Goal: Task Accomplishment & Management: Use online tool/utility

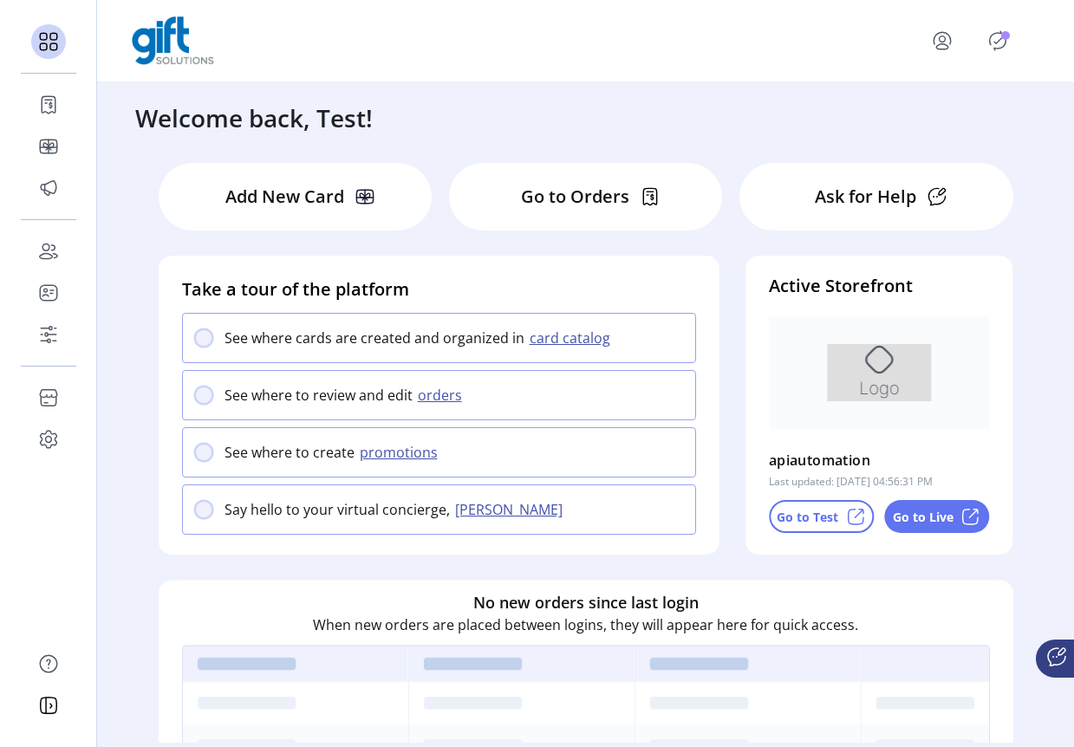
click at [983, 58] on p-button at bounding box center [946, 41] width 76 height 42
click at [994, 48] on icon "Publisher Panel" at bounding box center [998, 40] width 16 height 19
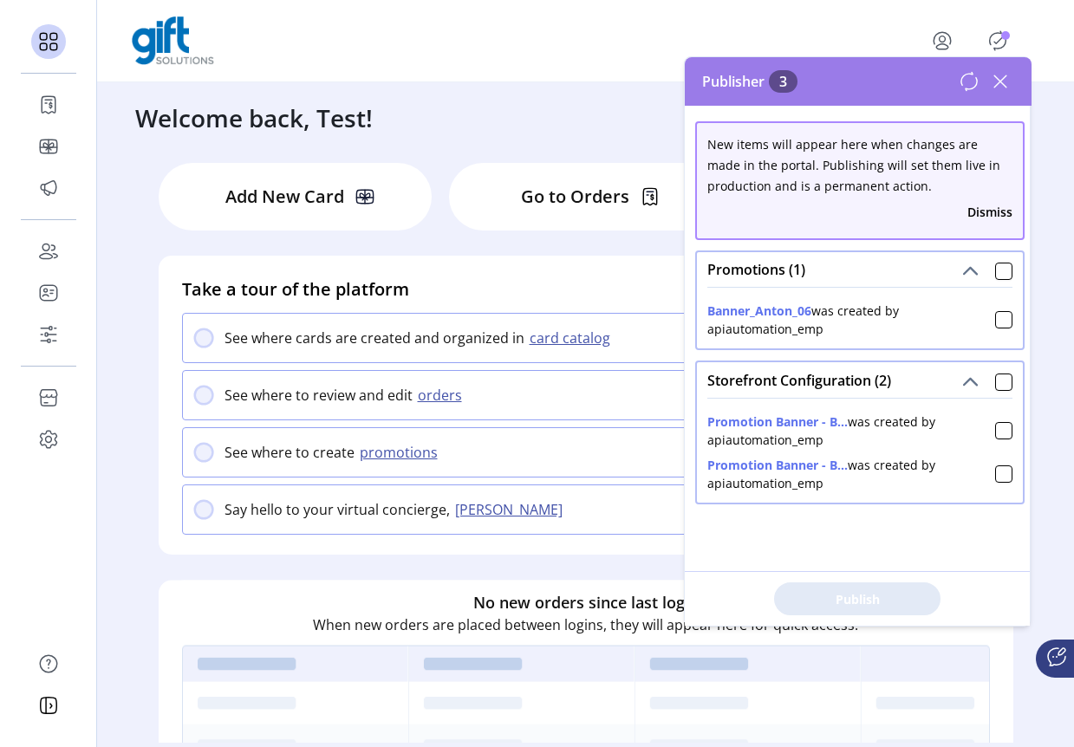
drag, startPoint x: 1073, startPoint y: 414, endPoint x: 906, endPoint y: 392, distance: 168.8
click at [900, 393] on body "Dashboard Orders Catalog Promotions Users Accounts Schedules Storefront Configu…" at bounding box center [537, 373] width 1074 height 747
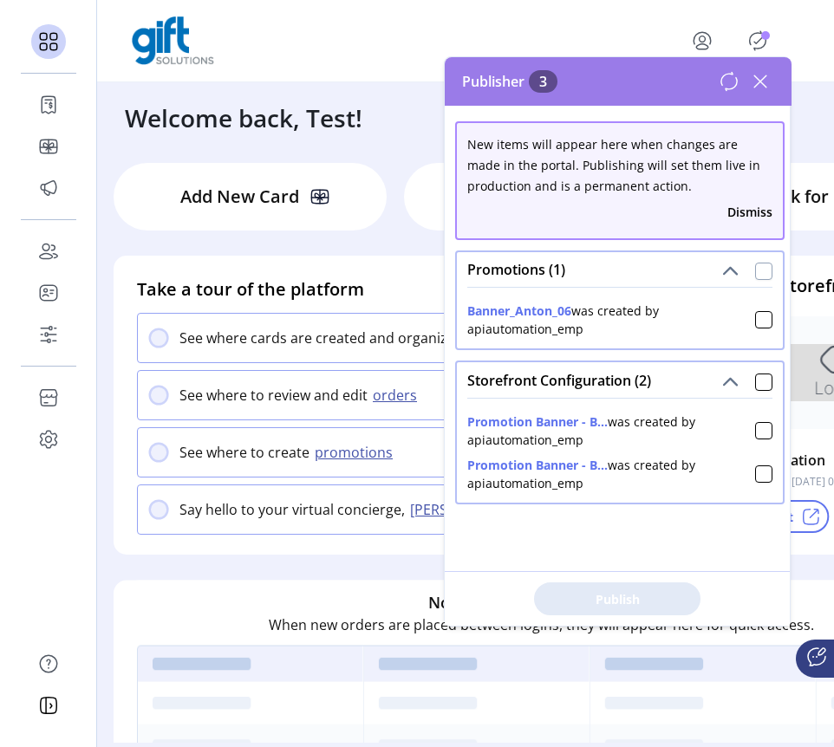
click at [755, 269] on div at bounding box center [763, 271] width 17 height 17
click at [666, 594] on span "Publish 2 Items" at bounding box center [617, 599] width 121 height 18
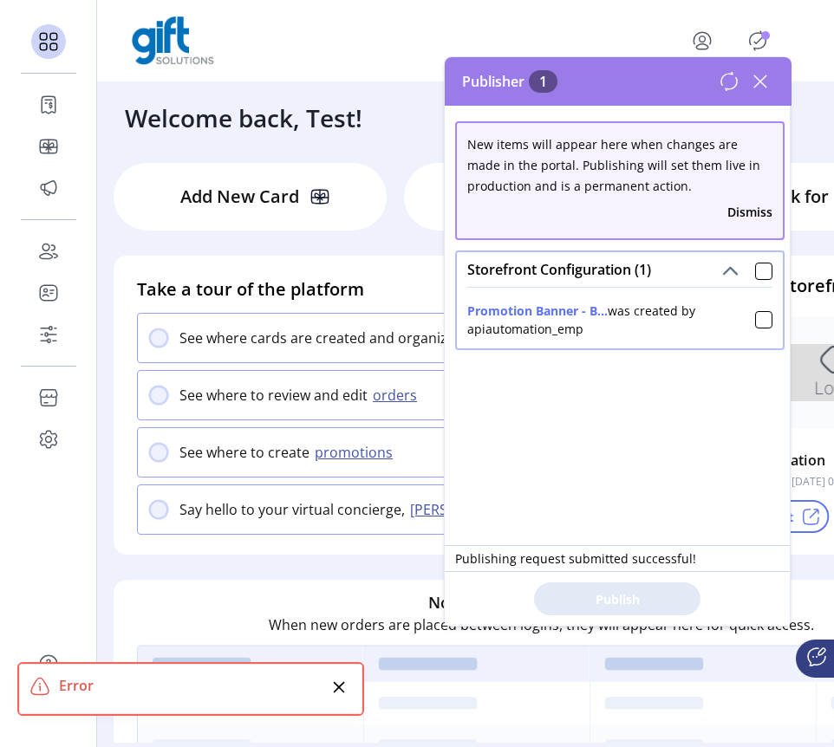
click at [244, 686] on div "Error" at bounding box center [193, 685] width 268 height 21
click at [755, 267] on div at bounding box center [763, 271] width 17 height 17
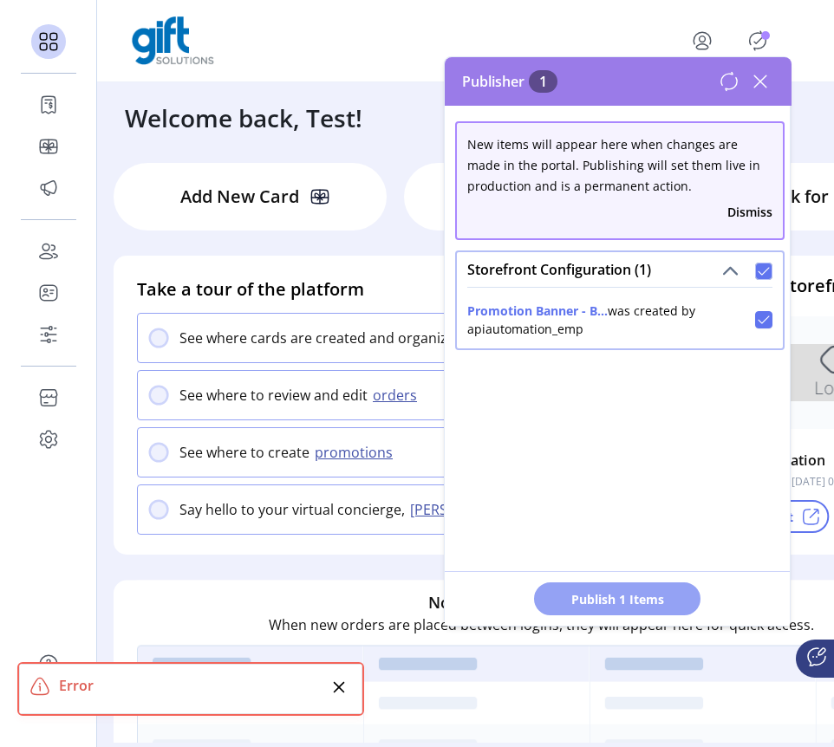
click at [644, 591] on span "Publish 1 Items" at bounding box center [617, 599] width 121 height 18
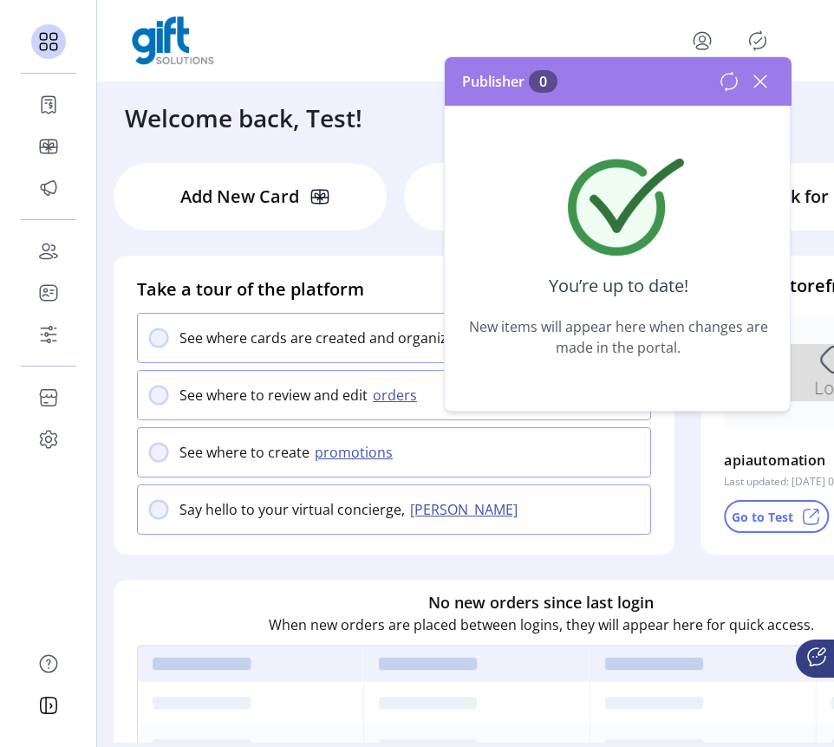
click at [760, 81] on icon at bounding box center [760, 81] width 12 height 12
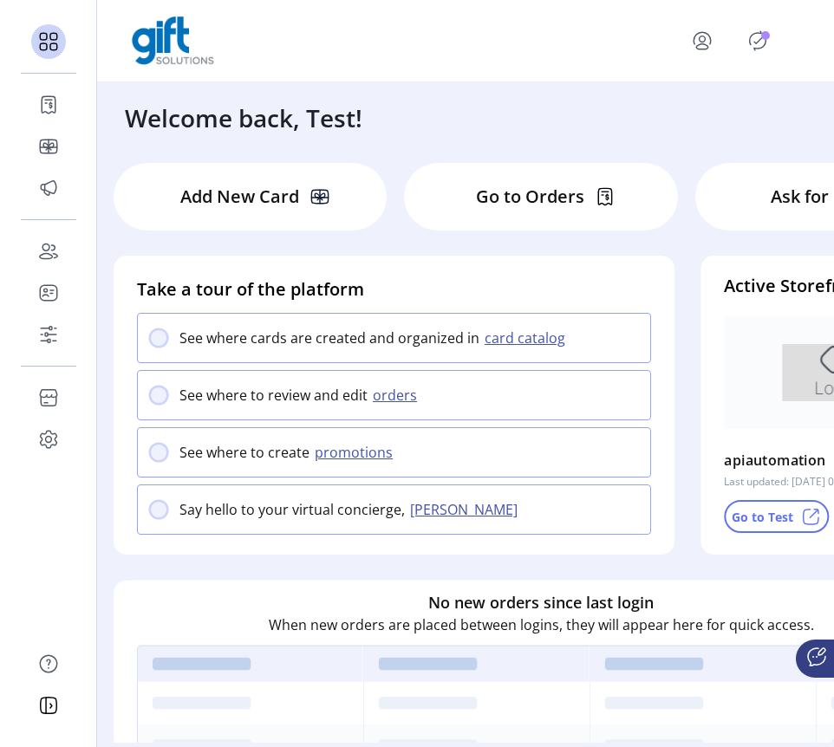
click at [760, 48] on icon "Publisher Panel" at bounding box center [758, 40] width 16 height 19
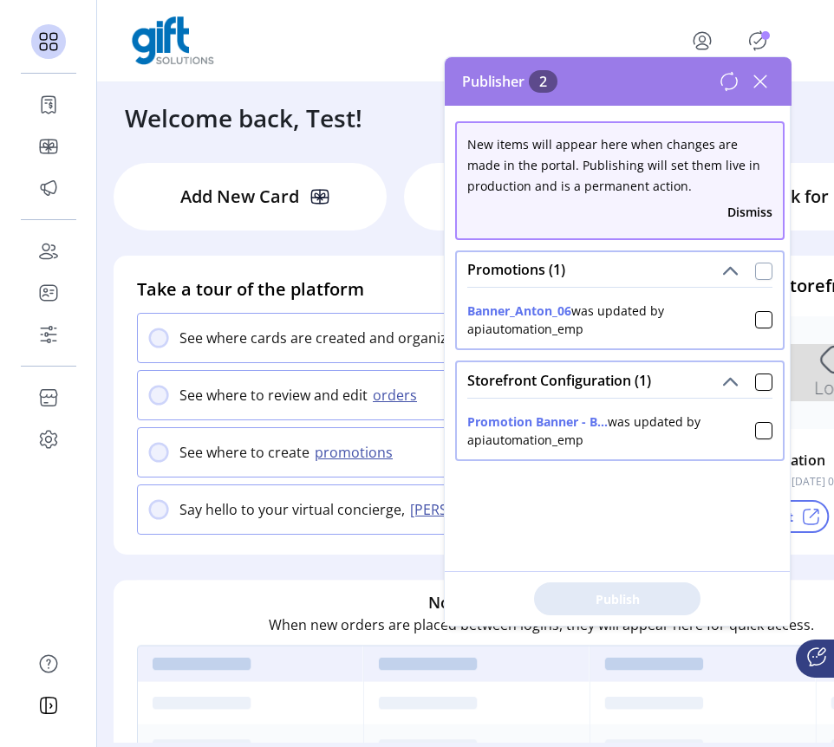
click at [755, 265] on div at bounding box center [763, 271] width 17 height 17
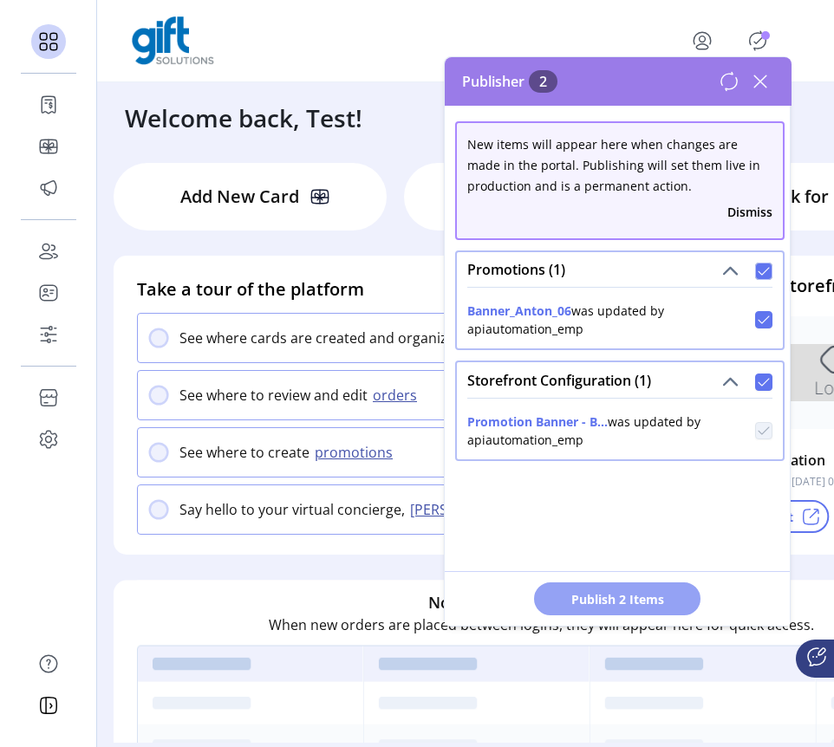
click at [588, 605] on span "Publish 2 Items" at bounding box center [617, 599] width 121 height 18
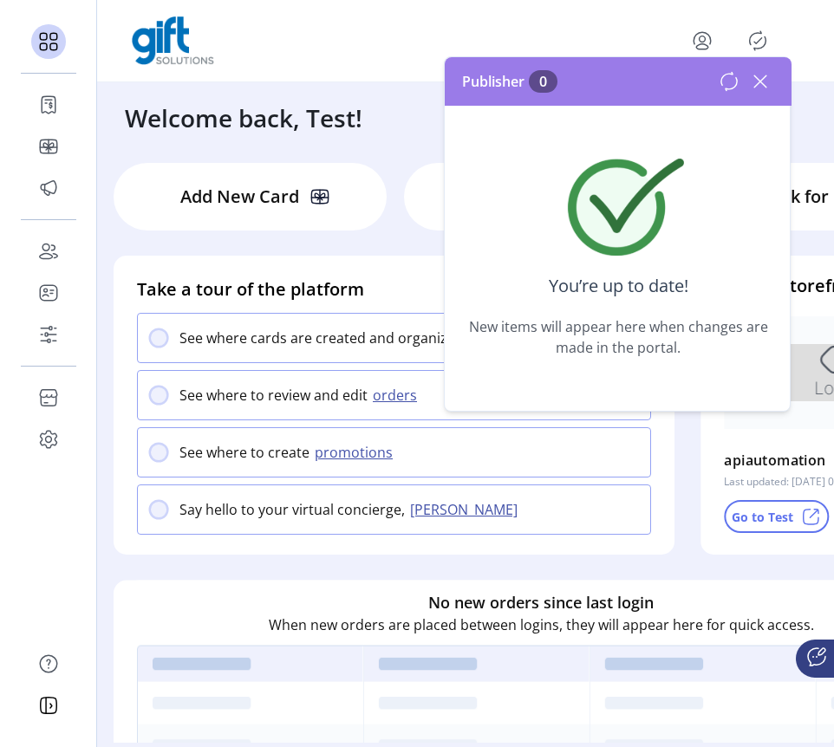
click at [758, 74] on icon at bounding box center [760, 82] width 28 height 28
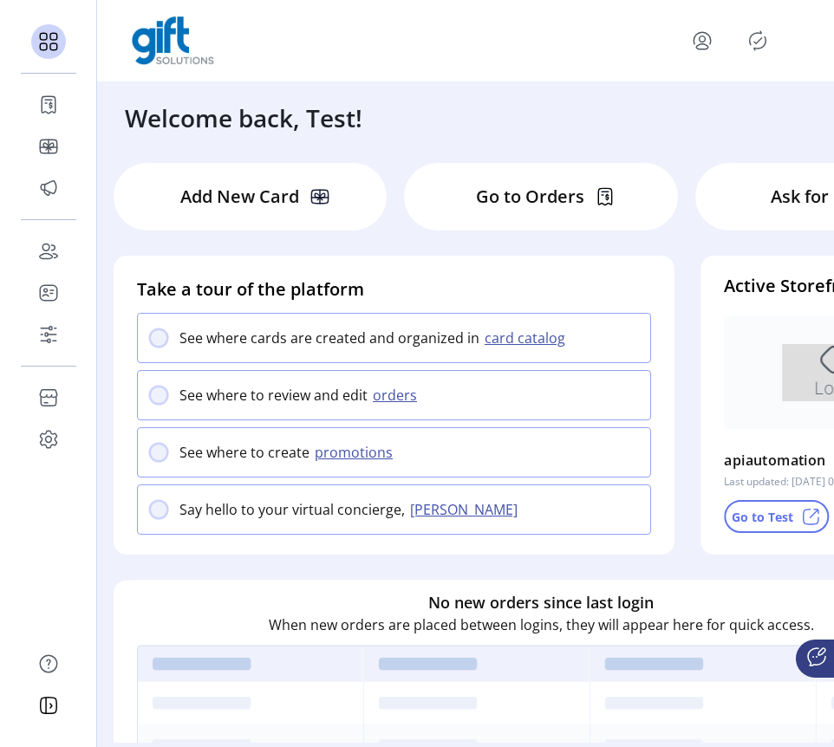
click at [761, 42] on icon "Publisher Panel" at bounding box center [758, 41] width 28 height 28
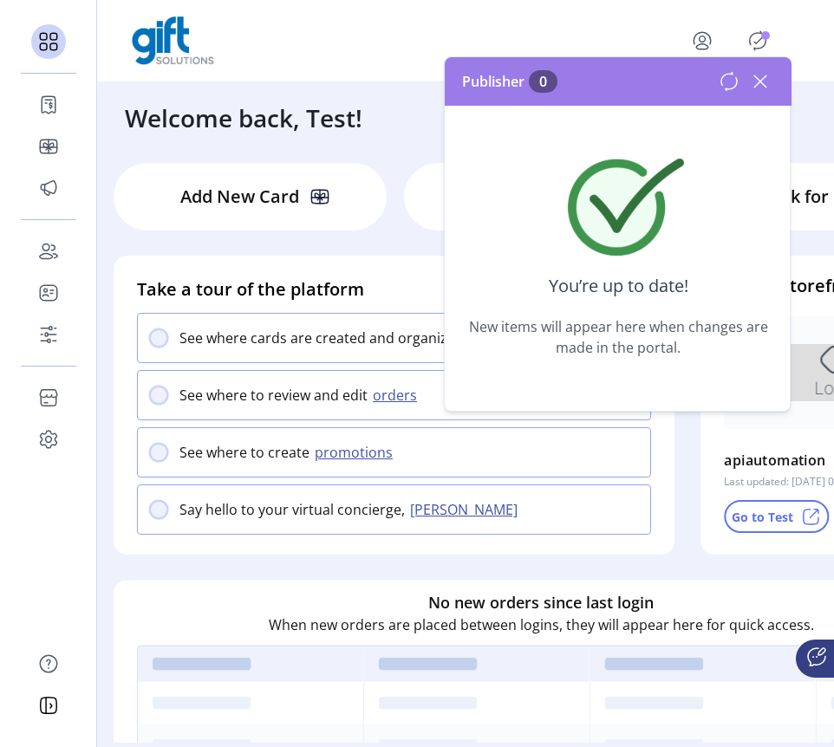
click at [727, 76] on icon at bounding box center [729, 81] width 21 height 21
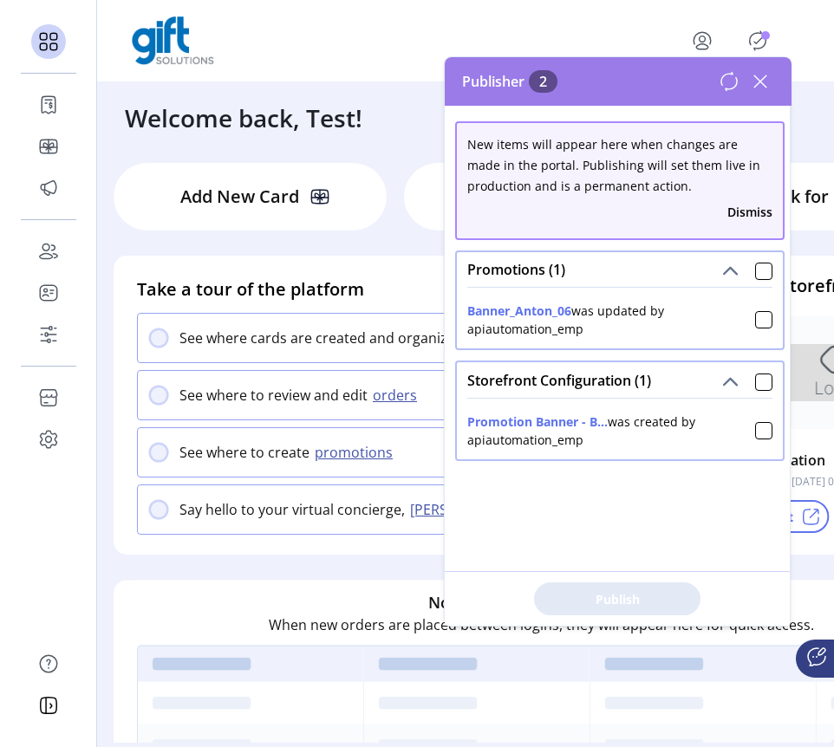
click at [733, 80] on icon at bounding box center [729, 81] width 21 height 21
click at [755, 276] on div at bounding box center [763, 271] width 17 height 17
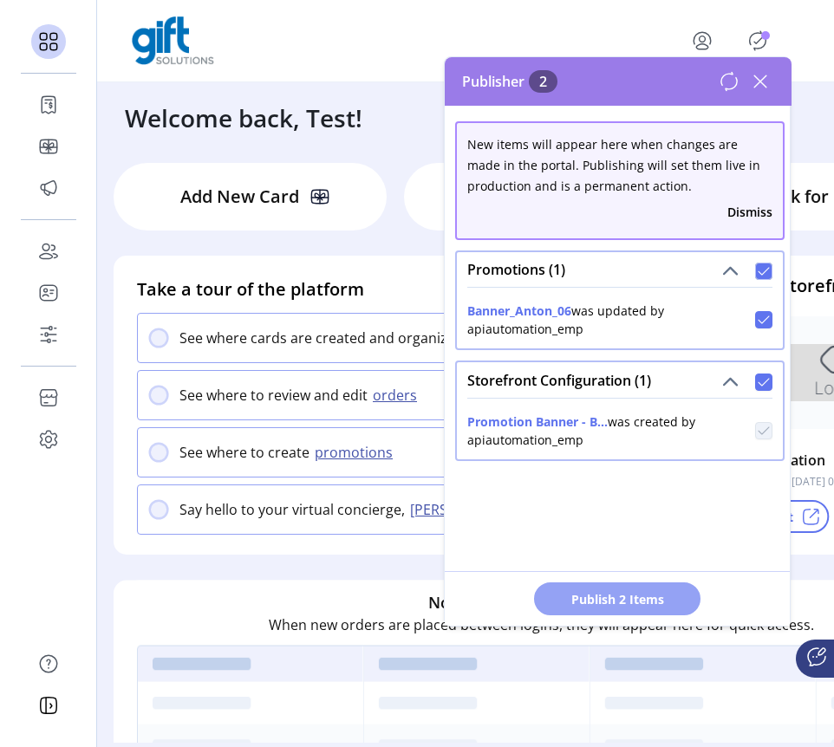
click at [603, 597] on span "Publish 2 Items" at bounding box center [617, 599] width 121 height 18
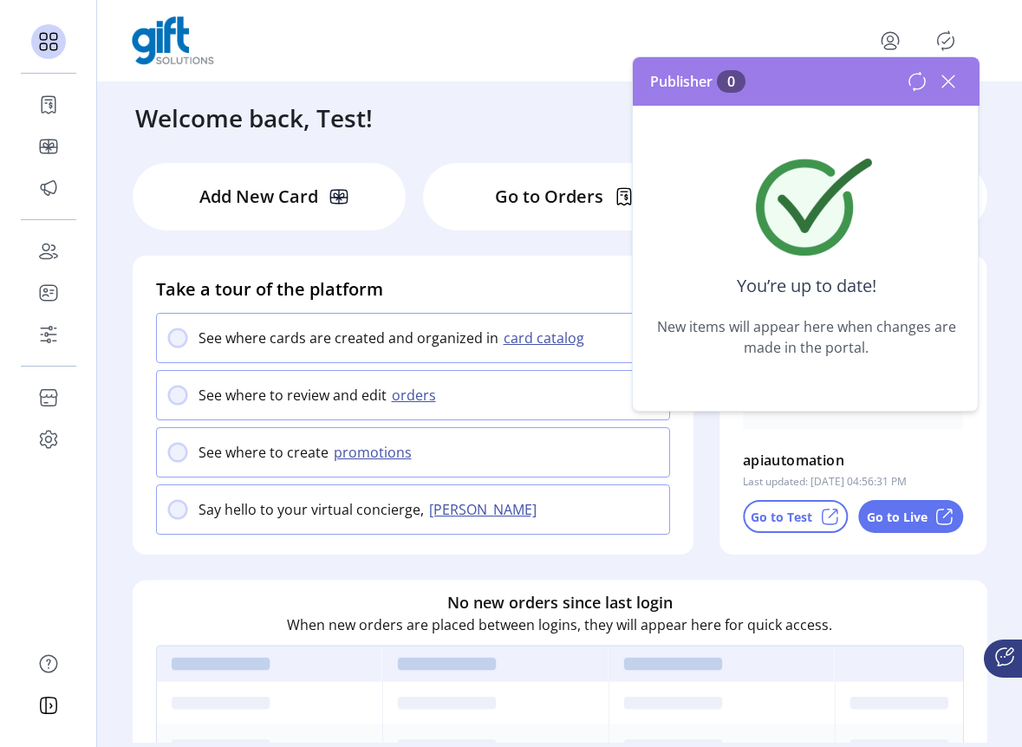
click at [969, 80] on div "Publisher 0" at bounding box center [806, 81] width 347 height 49
click at [950, 80] on icon at bounding box center [949, 82] width 28 height 28
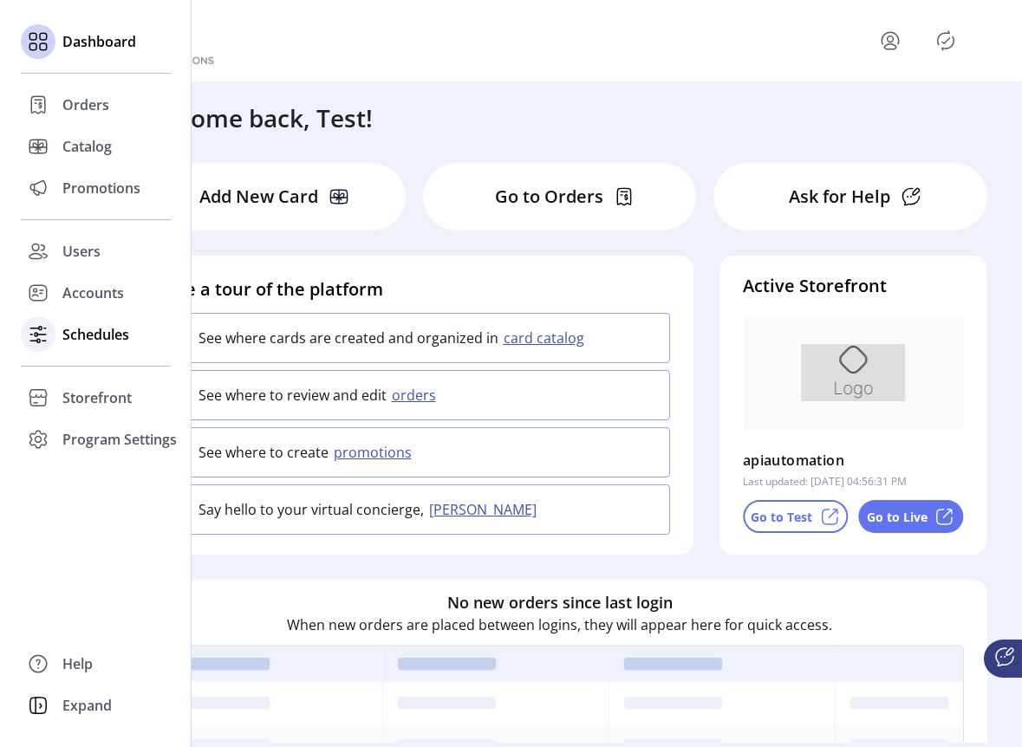
click at [67, 324] on span "Schedules" at bounding box center [95, 334] width 67 height 21
